Goal: Task Accomplishment & Management: Manage account settings

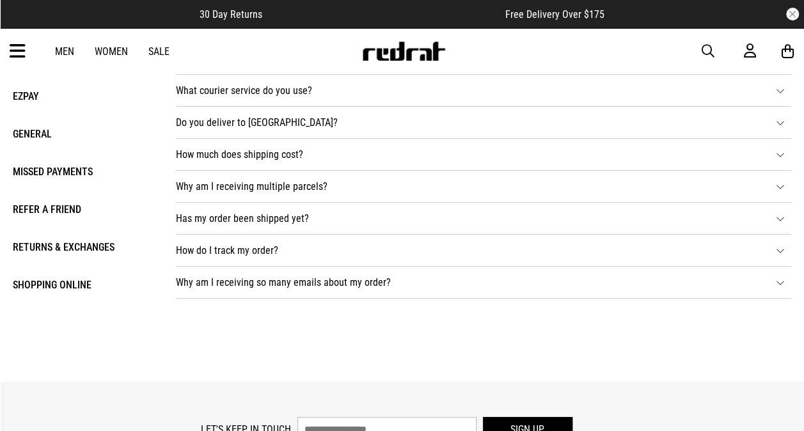
drag, startPoint x: 0, startPoint y: 0, endPoint x: 18, endPoint y: 48, distance: 51.2
click at [18, 48] on icon at bounding box center [18, 51] width 16 height 21
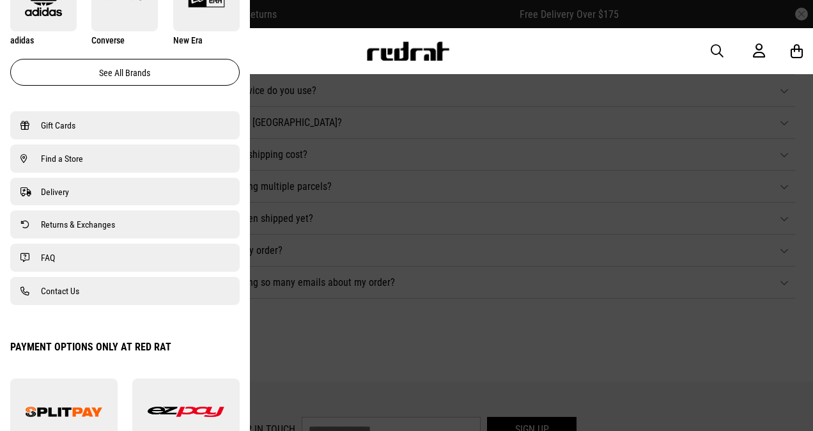
scroll to position [824, 0]
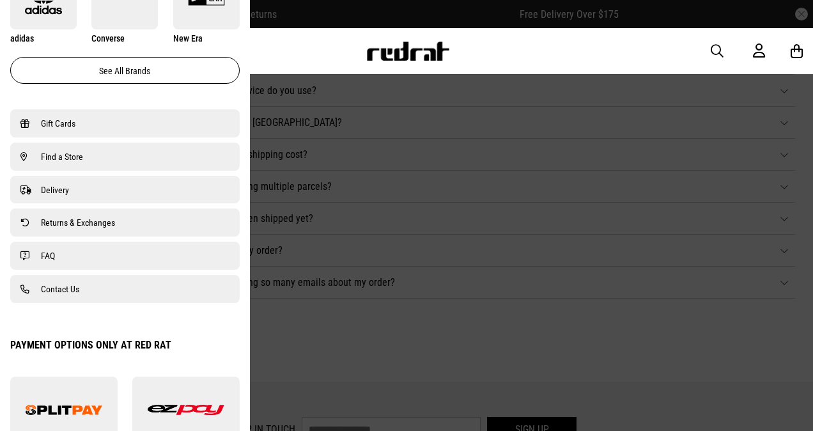
click at [63, 292] on span "Contact Us" at bounding box center [60, 288] width 38 height 15
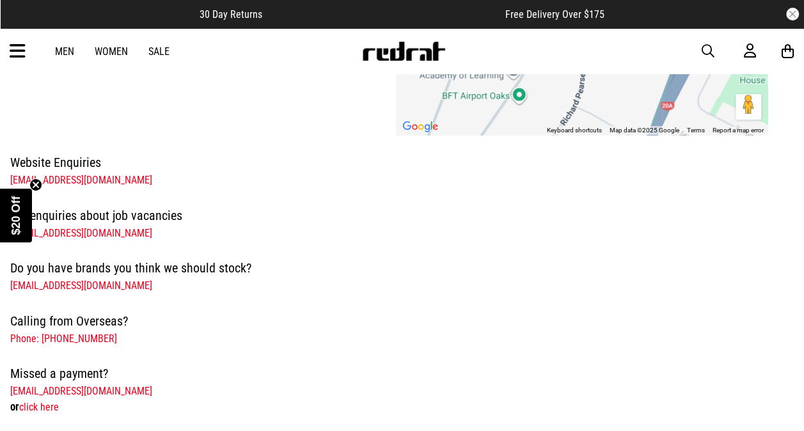
scroll to position [301, 0]
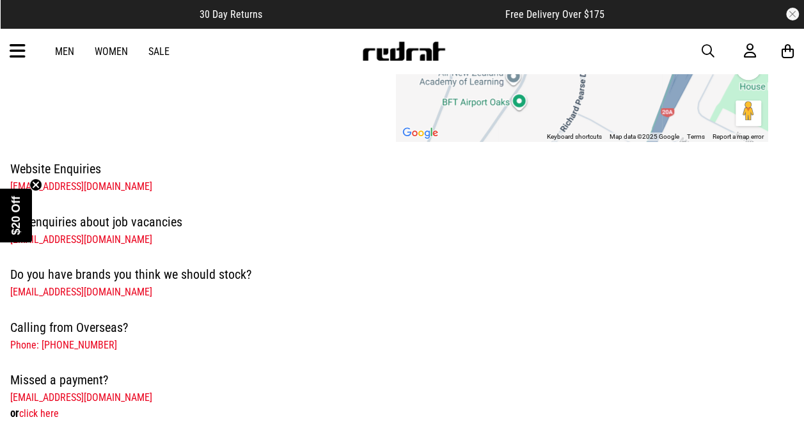
click at [37, 181] on circle "Close teaser" at bounding box center [36, 185] width 12 height 12
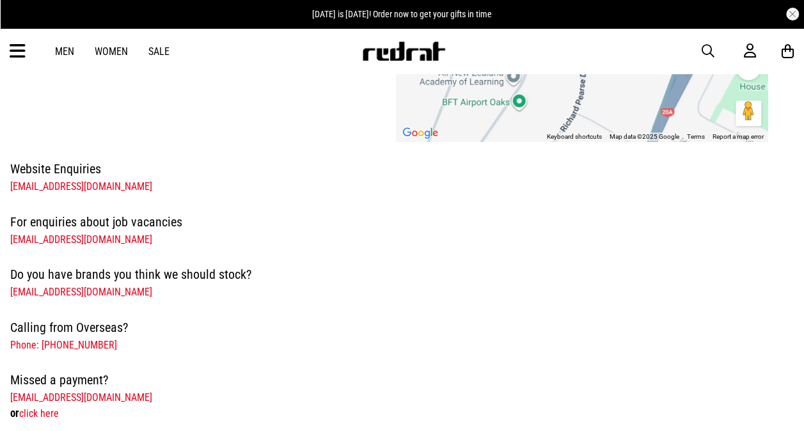
click at [81, 239] on link "jobs@redratclothing.co.nz" at bounding box center [81, 239] width 142 height 12
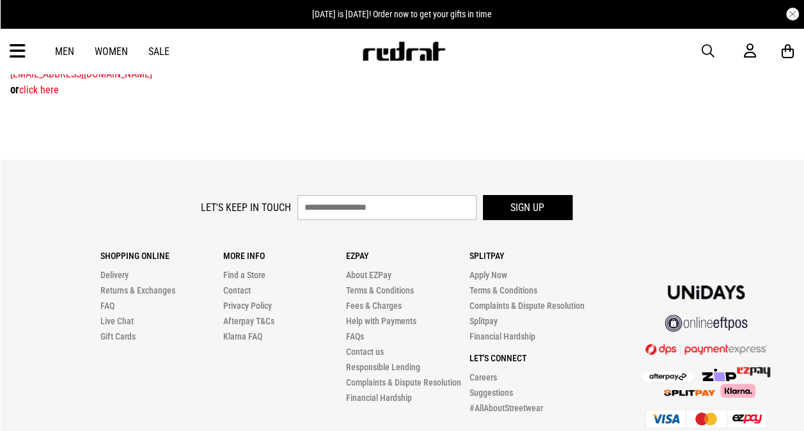
scroll to position [626, 0]
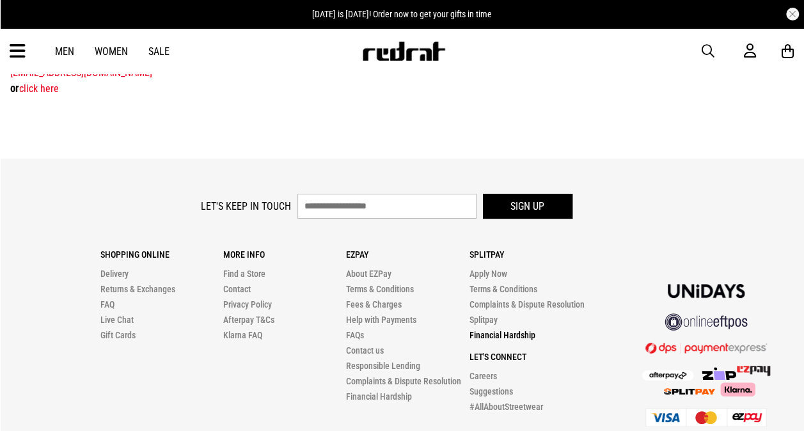
click at [492, 333] on link "Financial Hardship" at bounding box center [502, 335] width 66 height 10
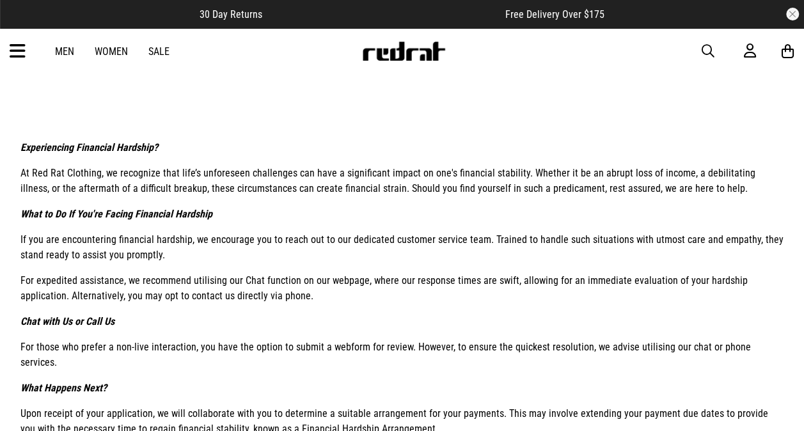
click at [709, 50] on span "button" at bounding box center [708, 50] width 13 height 15
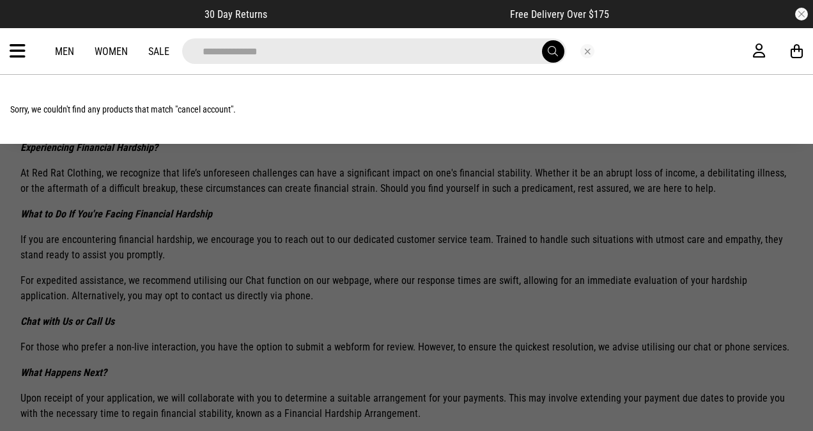
type input "**********"
click at [542, 40] on button "submit" at bounding box center [553, 51] width 22 height 22
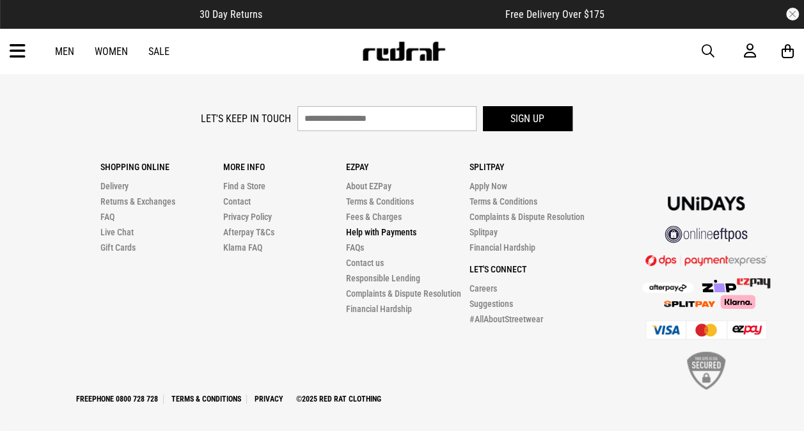
click at [359, 228] on link "Help with Payments" at bounding box center [381, 232] width 70 height 10
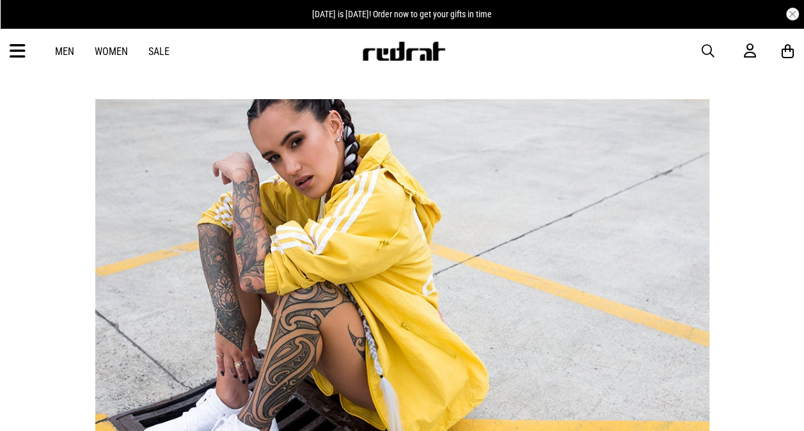
click at [161, 47] on link "Sale" at bounding box center [158, 51] width 21 height 12
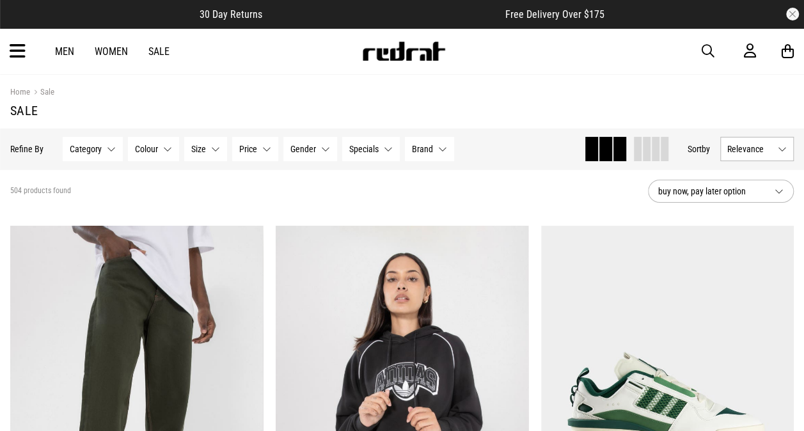
click at [15, 50] on icon at bounding box center [18, 51] width 16 height 21
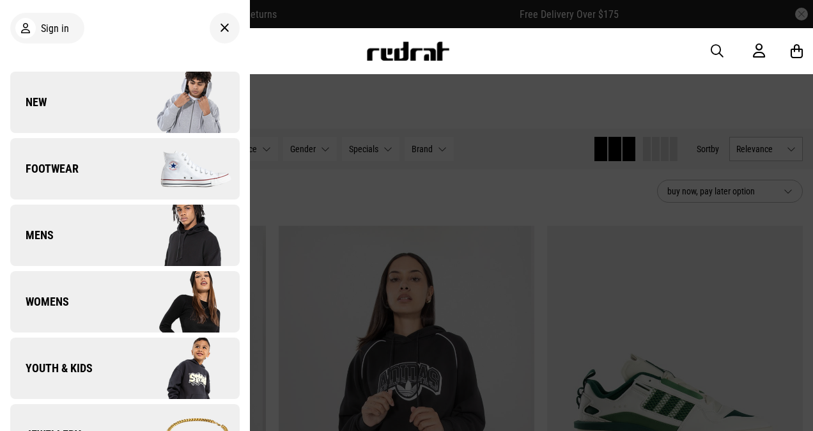
click at [57, 309] on span "Womens" at bounding box center [39, 301] width 59 height 15
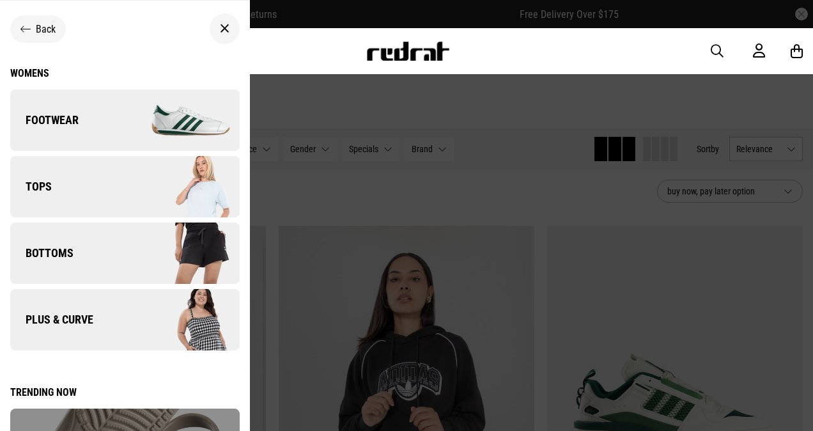
click at [58, 315] on span "Plus & Curve" at bounding box center [51, 319] width 83 height 15
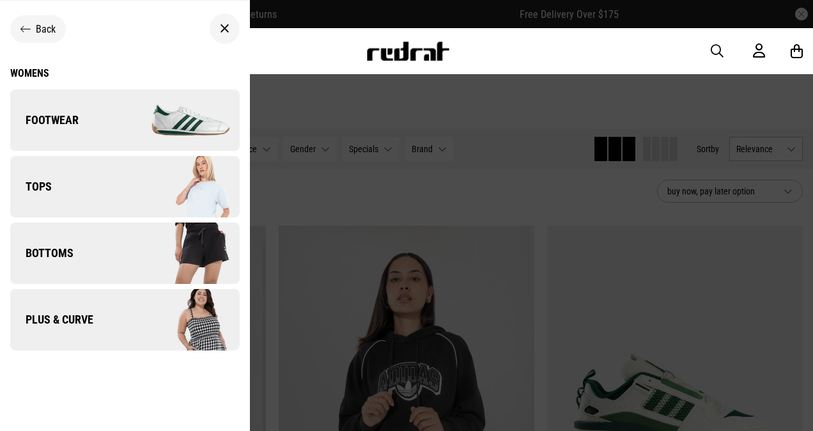
click at [149, 324] on img at bounding box center [182, 320] width 114 height 64
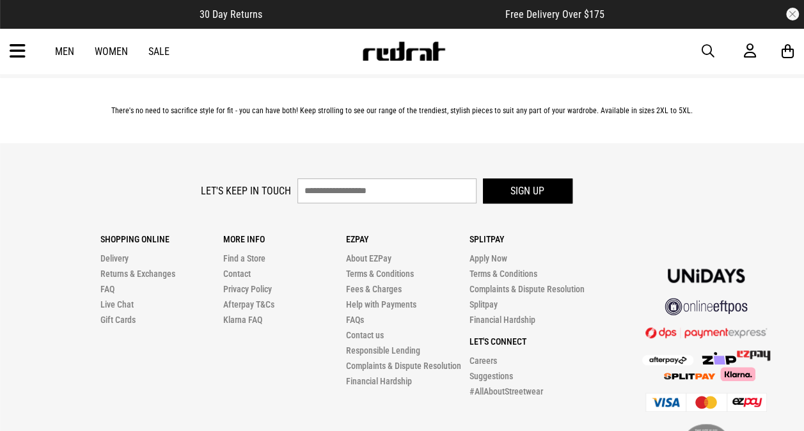
scroll to position [2926, 0]
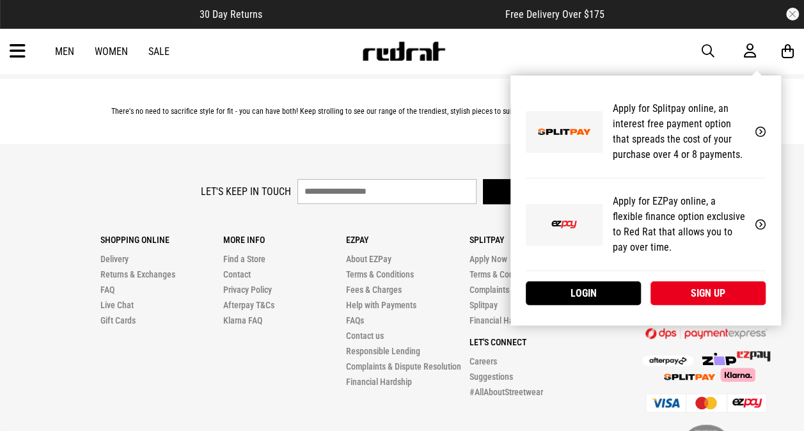
click at [751, 51] on icon at bounding box center [750, 51] width 12 height 16
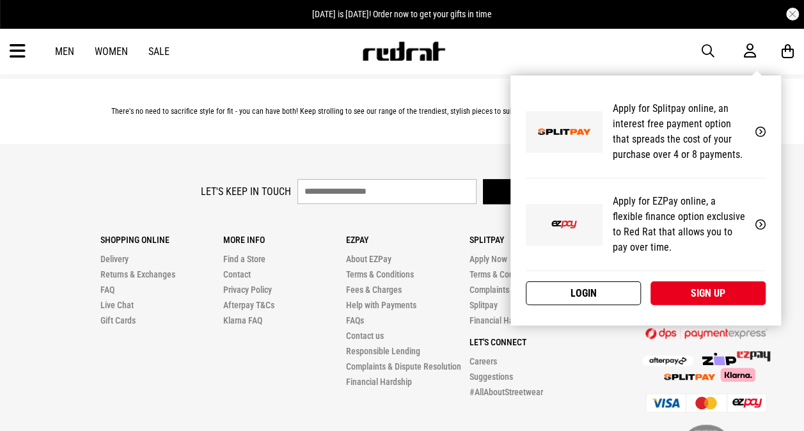
click at [574, 288] on link "Login" at bounding box center [583, 293] width 115 height 24
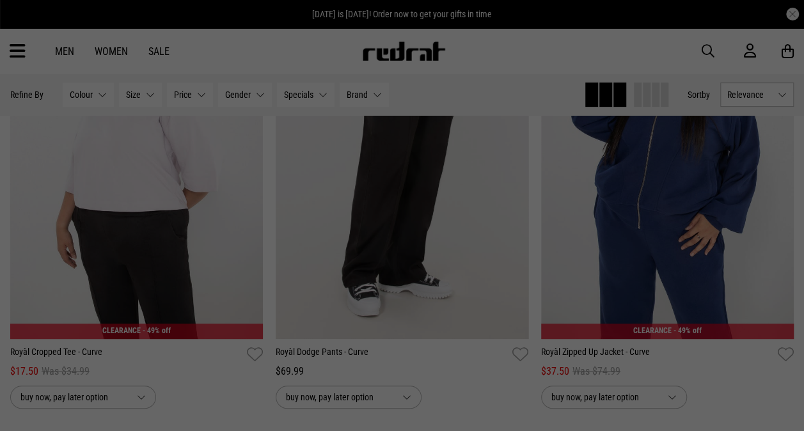
scroll to position [0, 0]
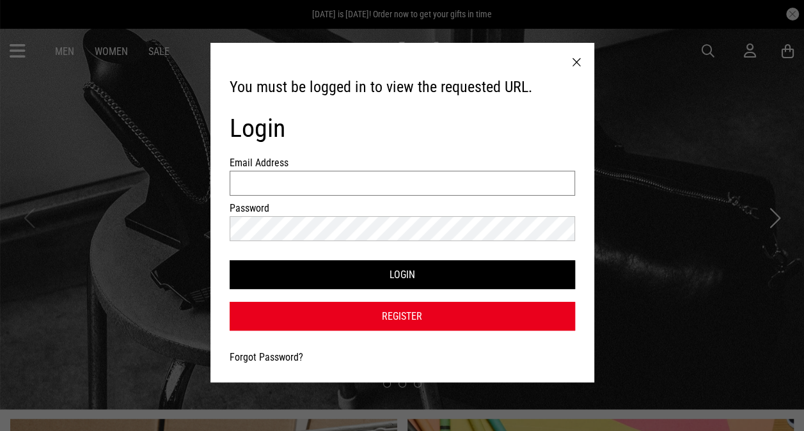
click at [398, 185] on input "Email Address" at bounding box center [402, 183] width 345 height 25
type input "**********"
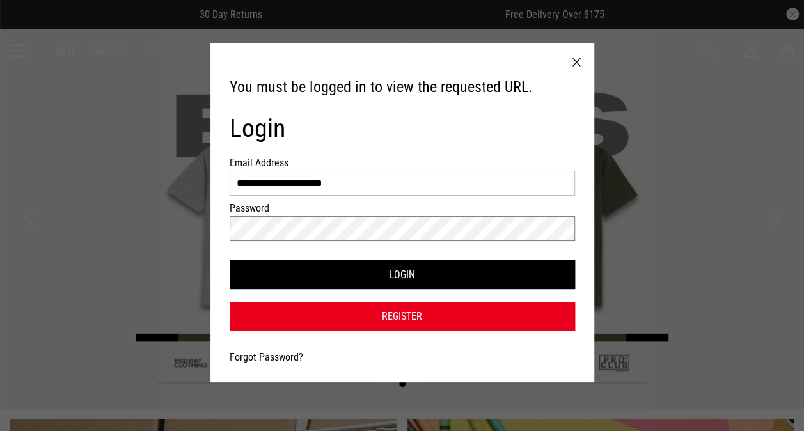
click at [230, 260] on button "Login" at bounding box center [402, 274] width 345 height 29
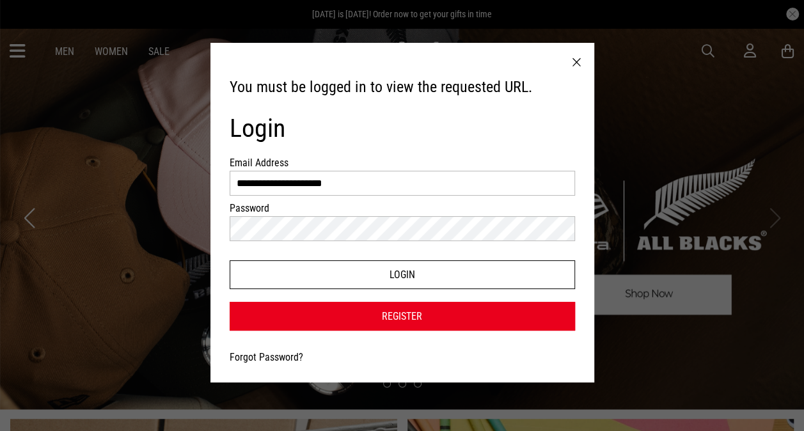
click at [347, 269] on button "Login" at bounding box center [402, 274] width 345 height 29
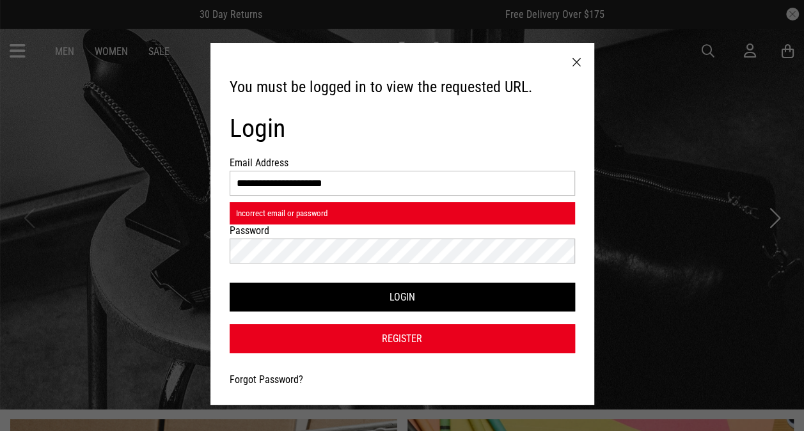
click at [577, 61] on div at bounding box center [576, 63] width 35 height 40
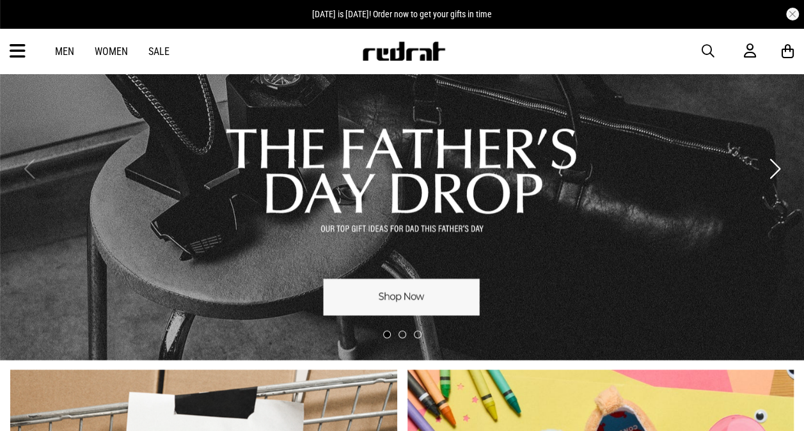
scroll to position [50, 0]
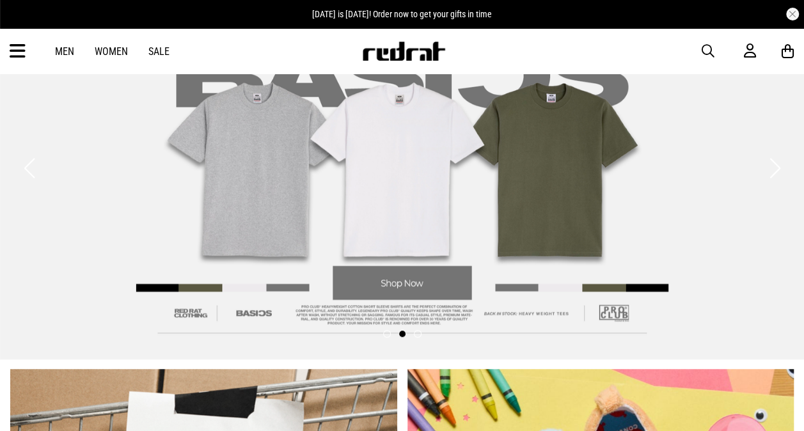
click at [773, 170] on button "Next slide" at bounding box center [774, 168] width 17 height 28
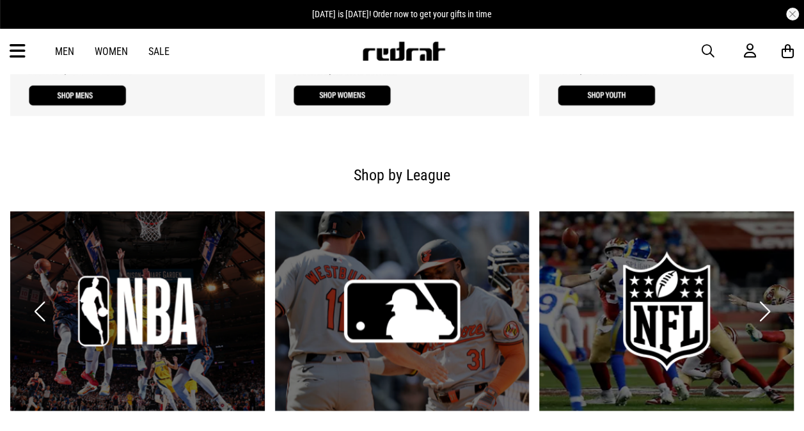
scroll to position [974, 0]
